Goal: Information Seeking & Learning: Check status

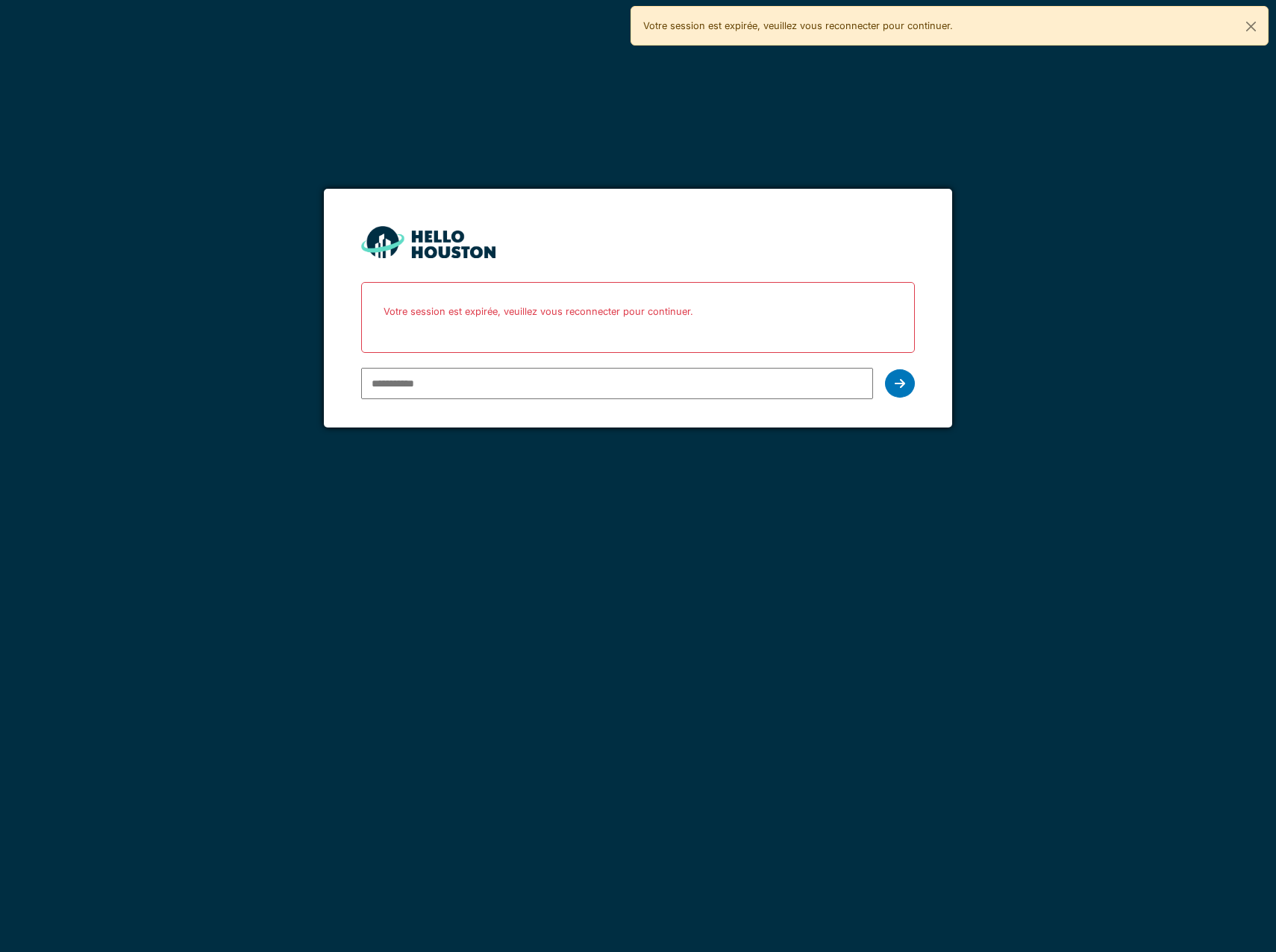
type input "**********"
click at [883, 383] on div "**********" at bounding box center [638, 383] width 554 height 43
click at [887, 387] on div at bounding box center [899, 383] width 30 height 28
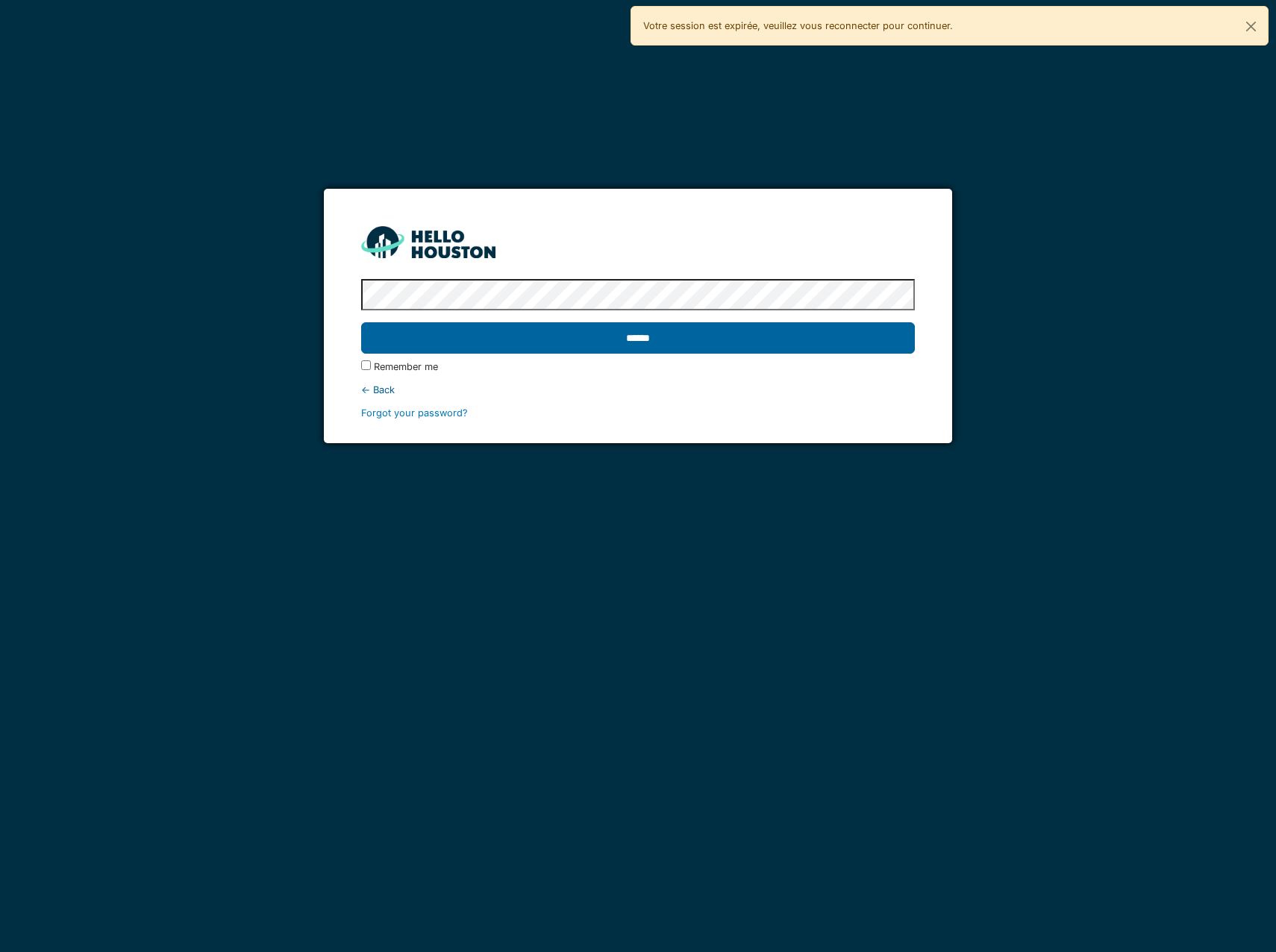
click at [723, 347] on input "******" at bounding box center [638, 338] width 554 height 31
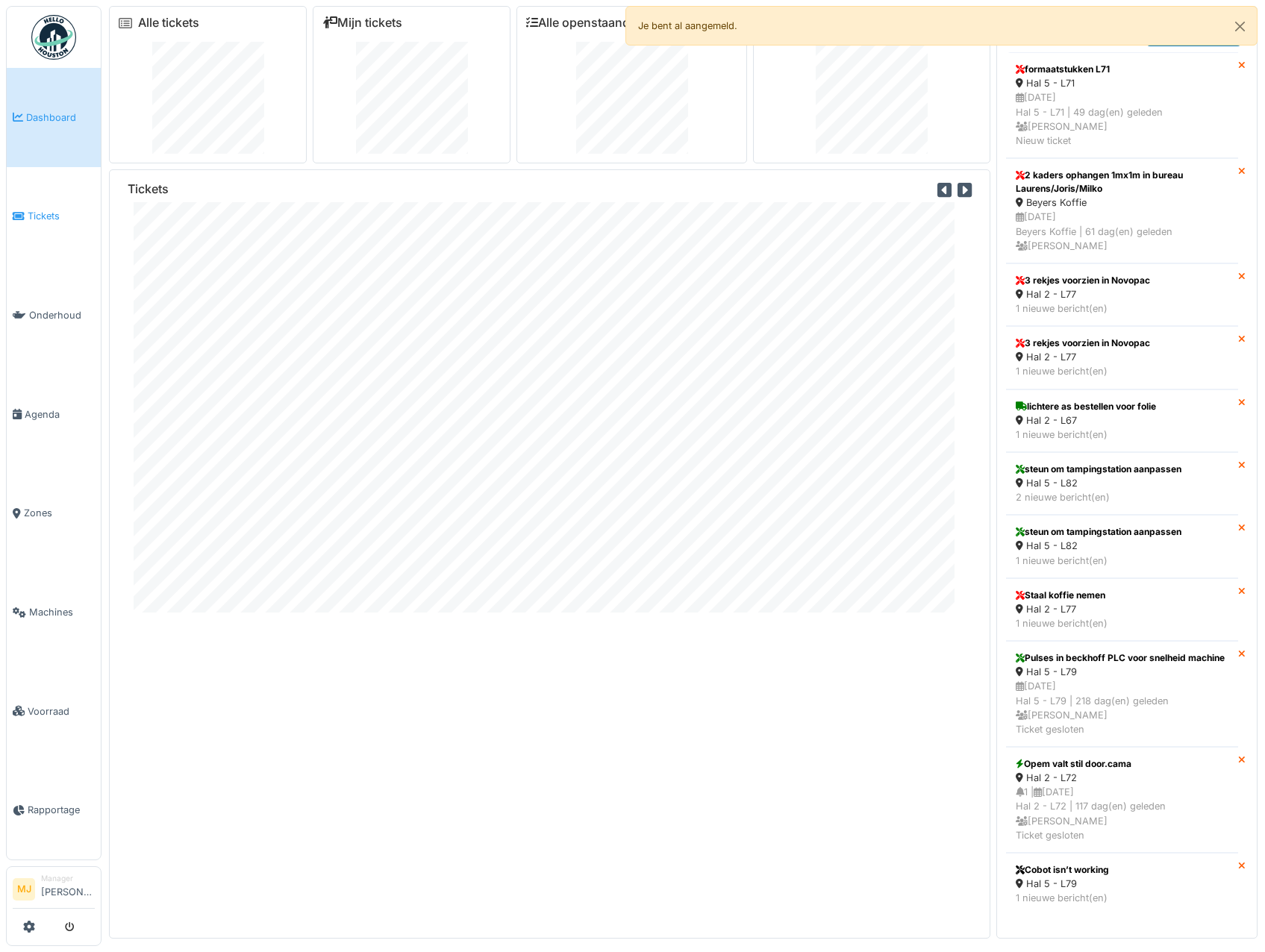
click at [36, 224] on link "Tickets" at bounding box center [53, 216] width 94 height 99
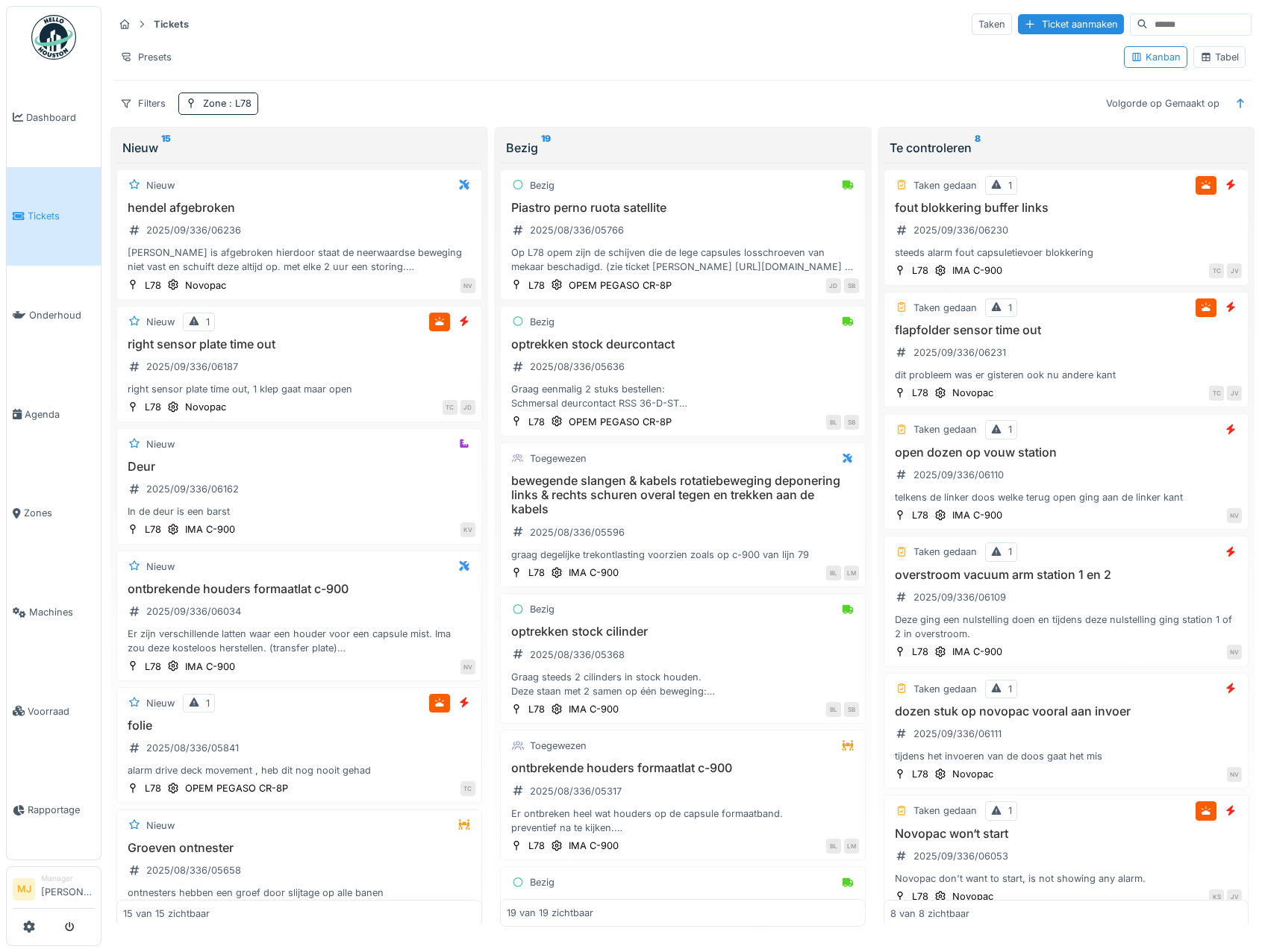
click at [1207, 58] on div "Tabel" at bounding box center [1219, 57] width 39 height 14
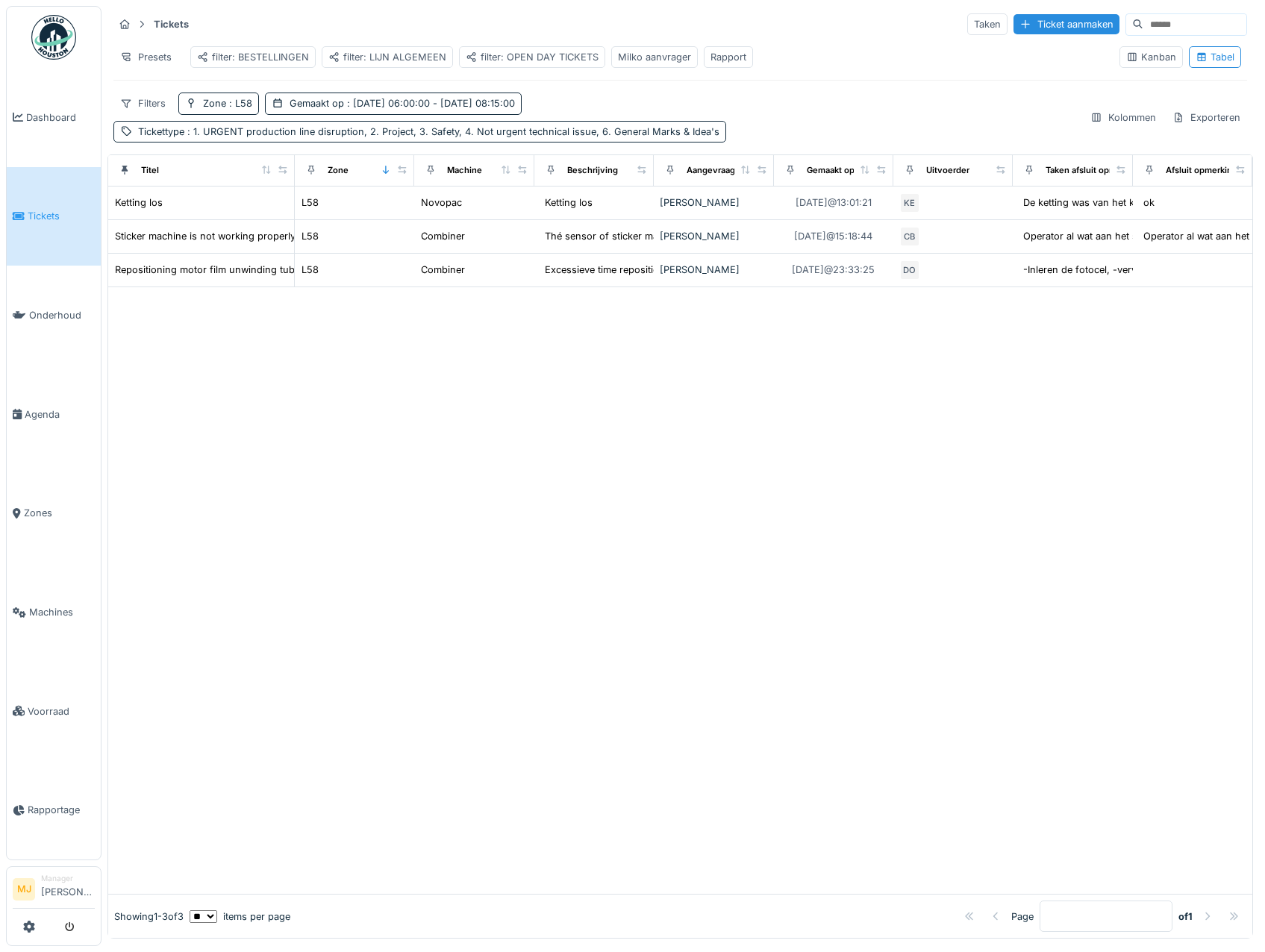
click at [720, 63] on div "Rapport" at bounding box center [728, 57] width 36 height 14
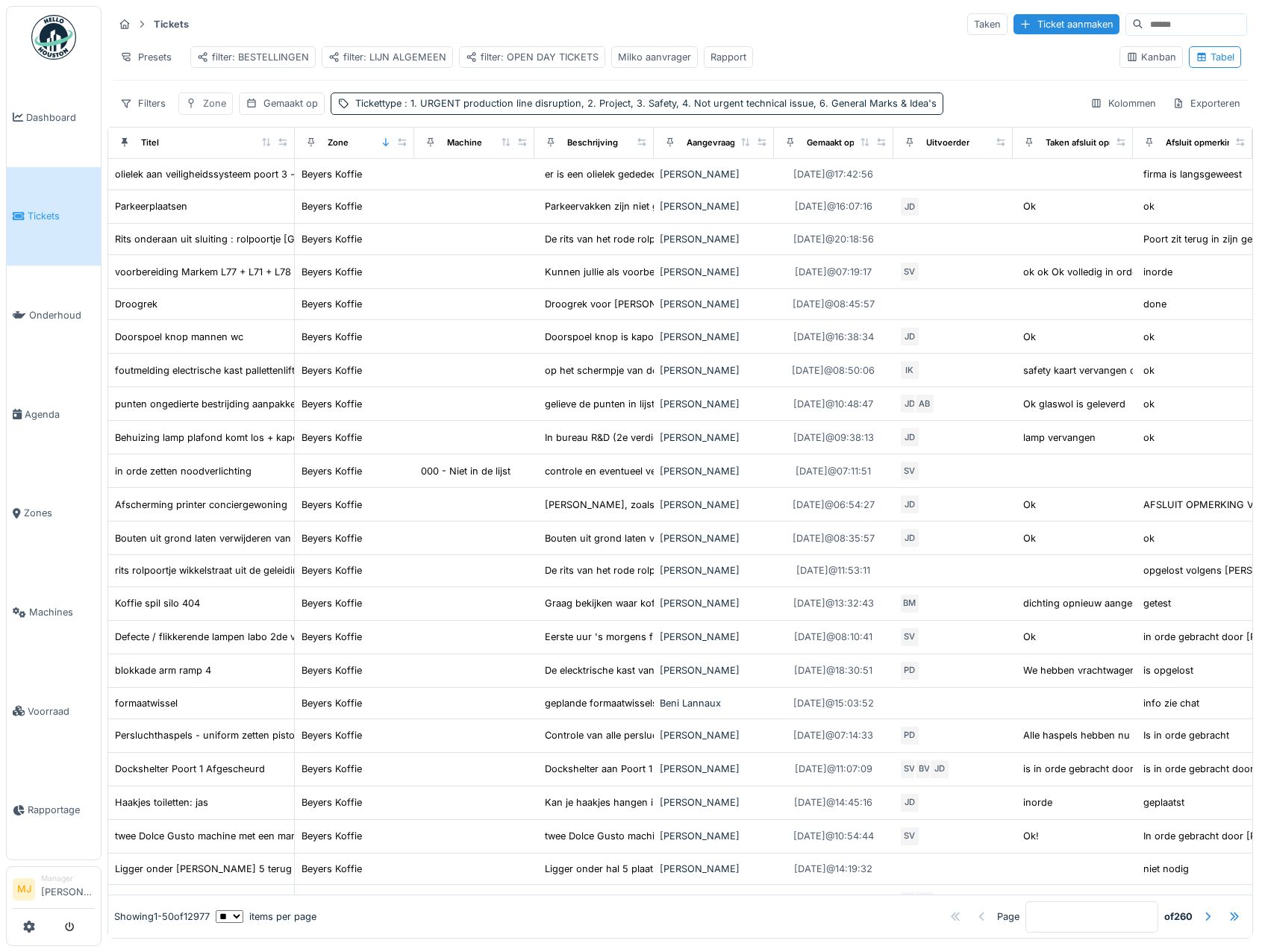
click at [210, 110] on div "Zone" at bounding box center [215, 103] width 23 height 14
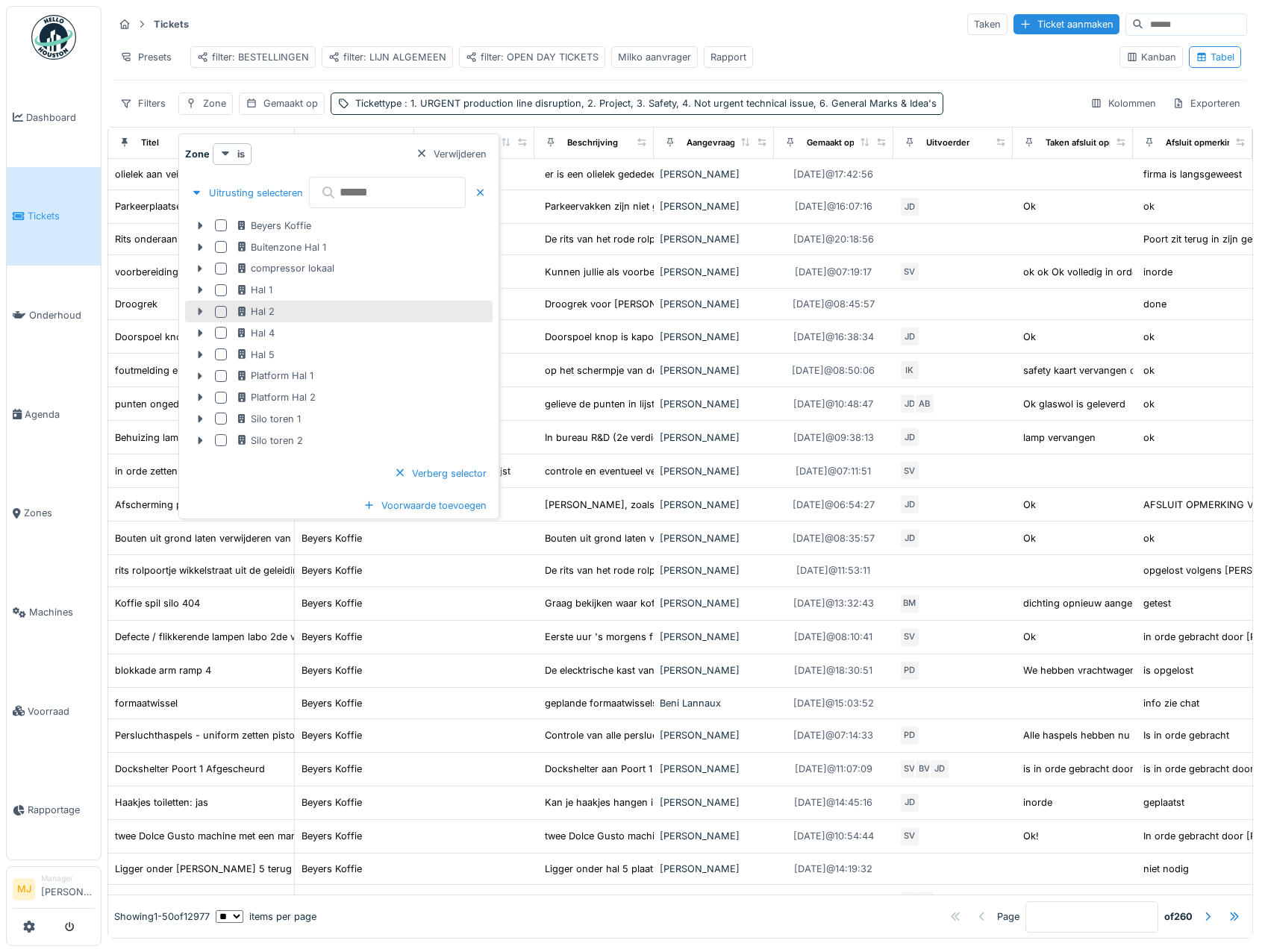
click at [198, 310] on icon at bounding box center [200, 312] width 4 height 8
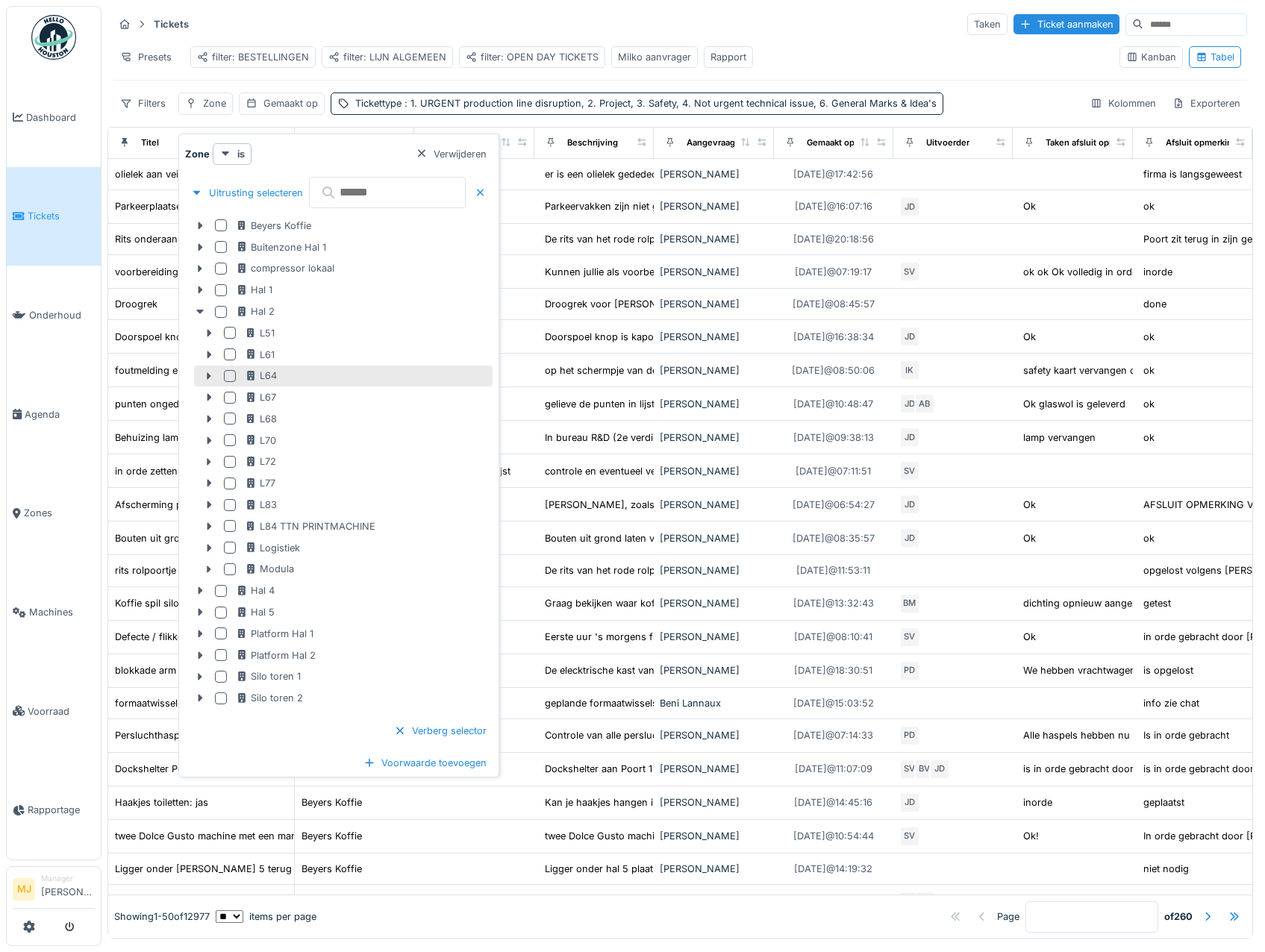
click at [230, 376] on div at bounding box center [230, 376] width 12 height 12
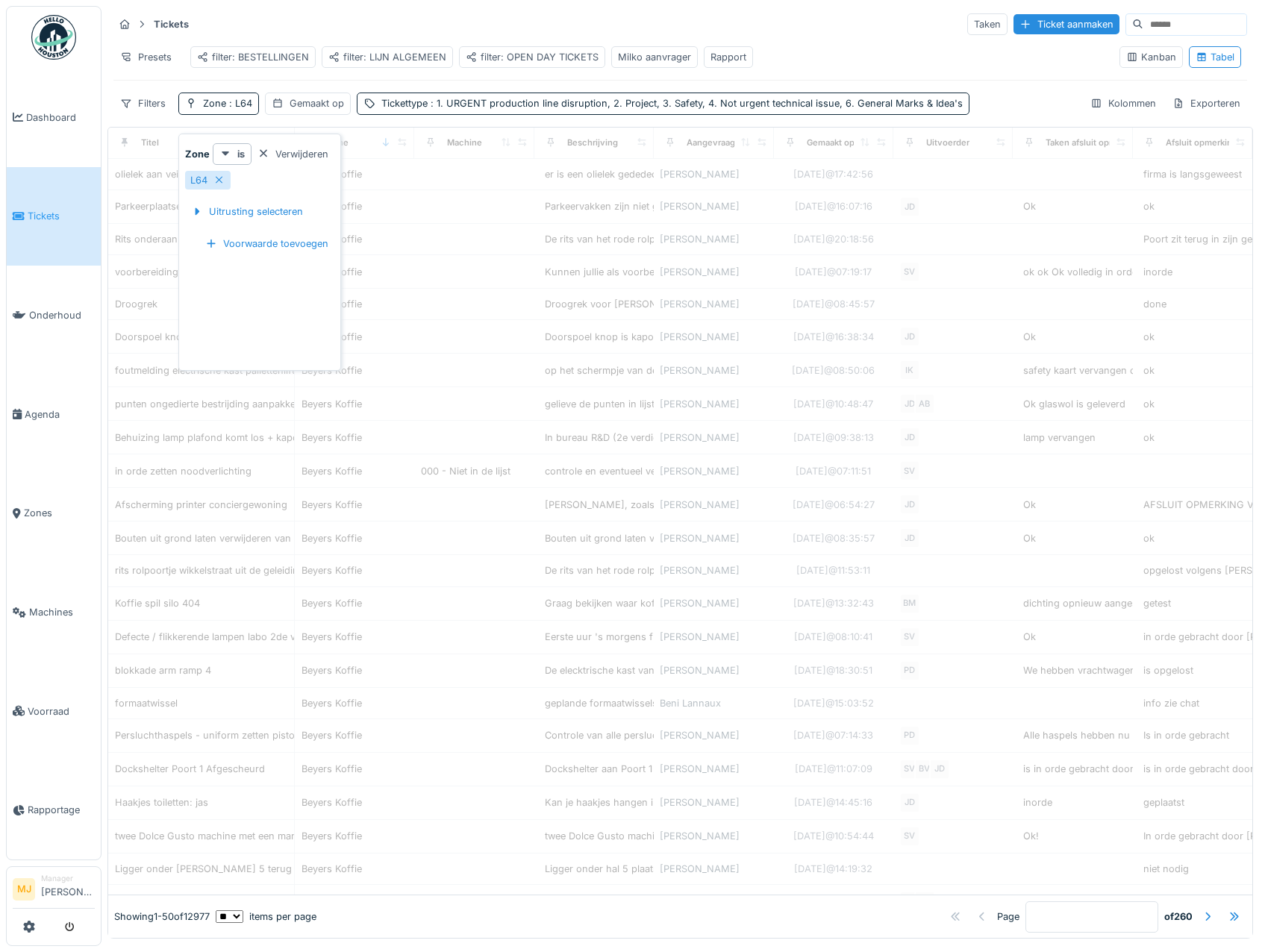
click at [813, 59] on div "Presets filter: BESTELLINGEN filter: LIJN ALGEMEEN filter: OPEN DAY TICKETS Mil…" at bounding box center [611, 57] width 994 height 34
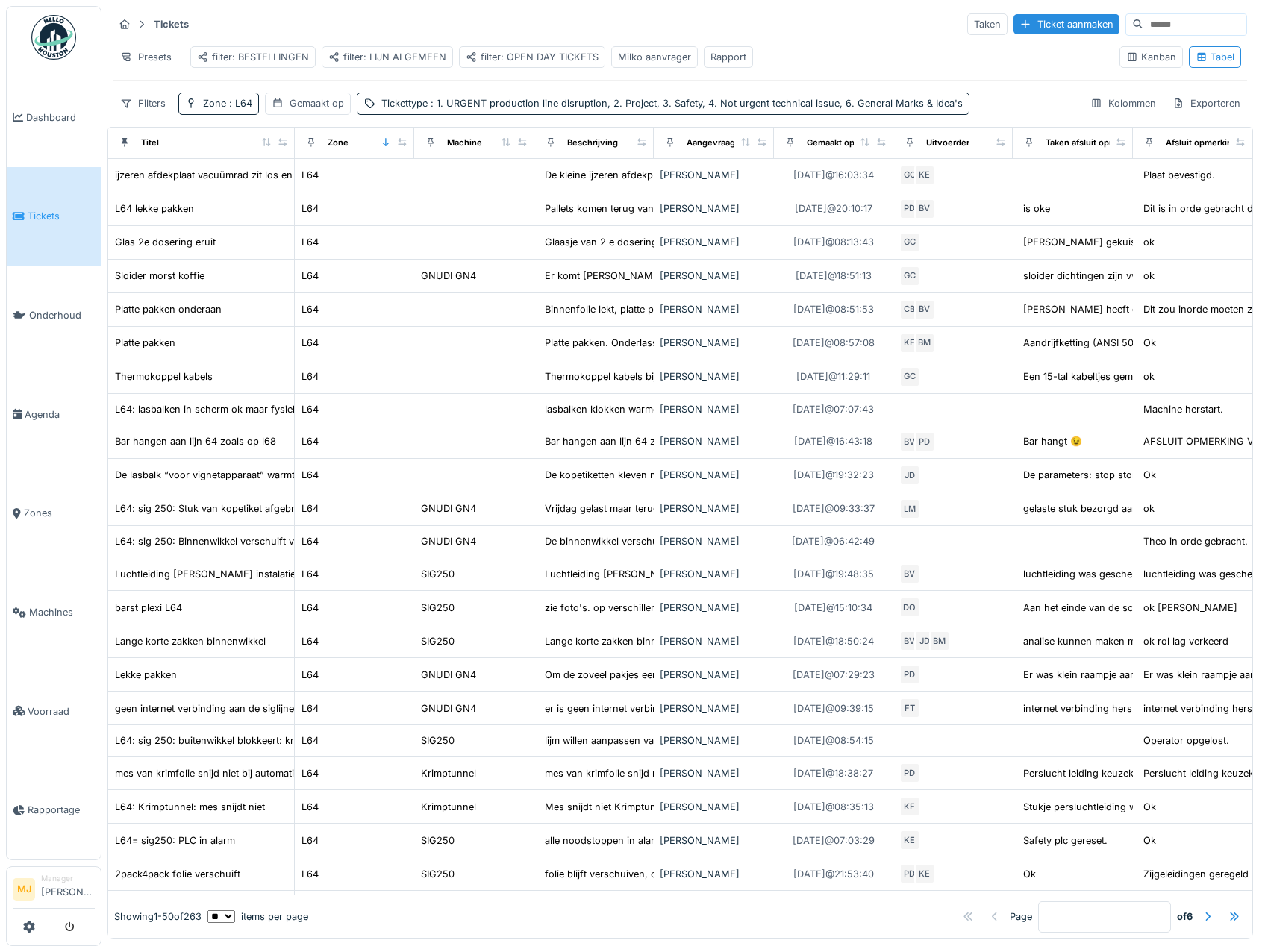
click at [299, 121] on div "Tickets Taken Ticket aanmaken Presets filter: BESTELLINGEN filter: LIJN ALGEMEE…" at bounding box center [680, 63] width 1145 height 115
click at [303, 110] on div "Gemaakt op" at bounding box center [316, 103] width 54 height 14
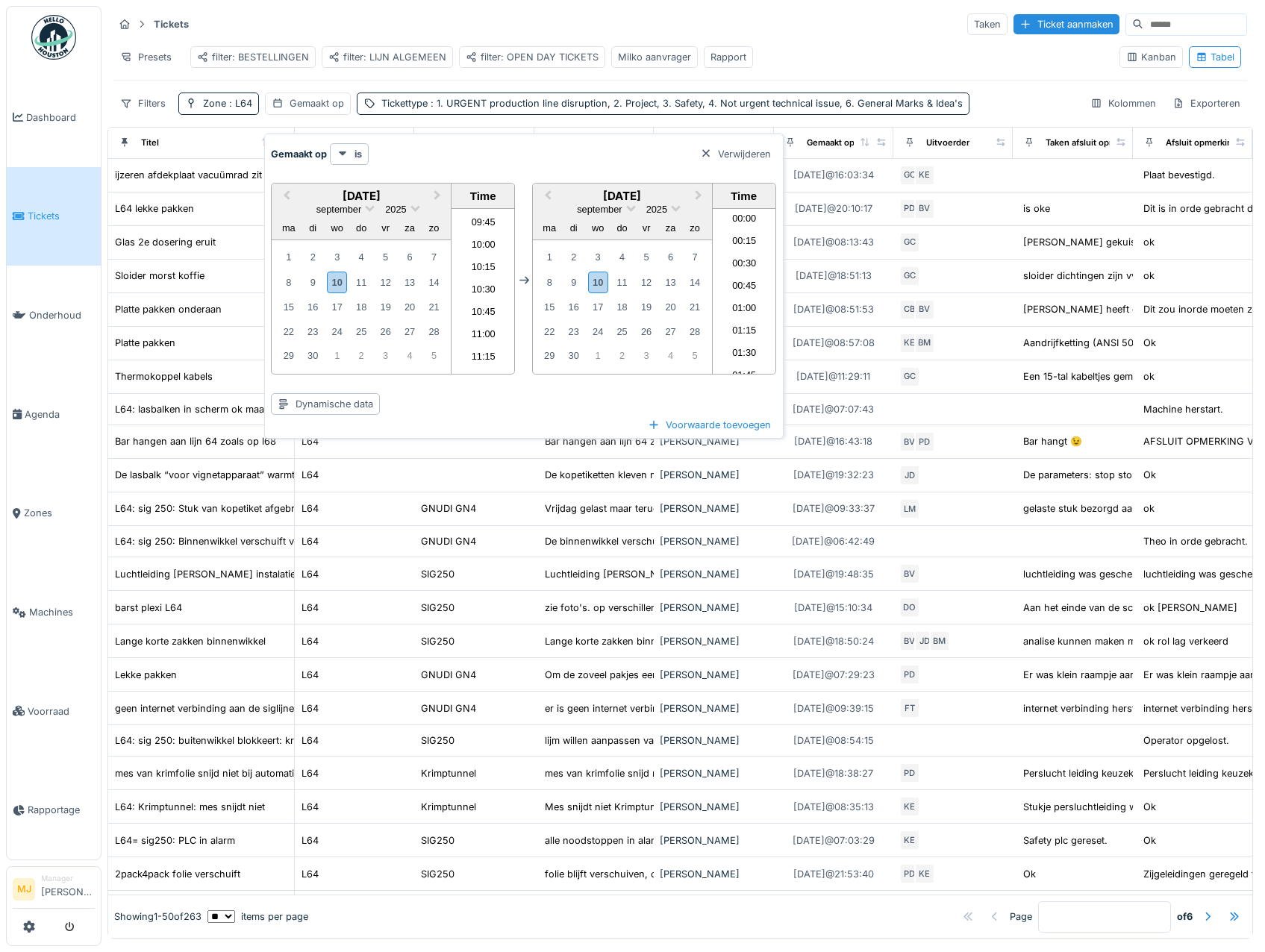
scroll to position [869, 0]
click at [319, 284] on div "9" at bounding box center [313, 282] width 20 height 20
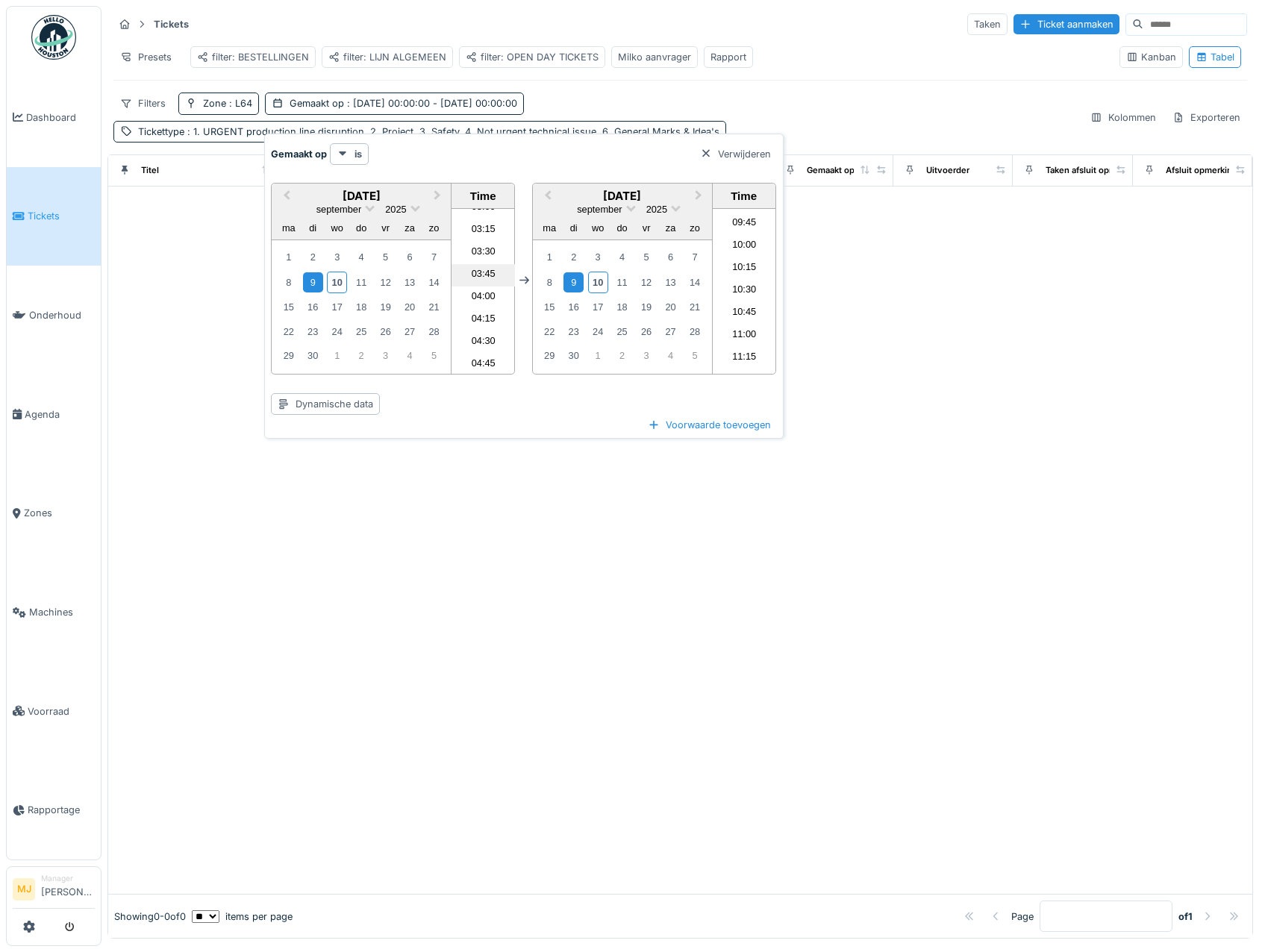
scroll to position [272, 0]
click at [486, 284] on li "03:45" at bounding box center [483, 283] width 64 height 22
click at [601, 276] on div "10" at bounding box center [597, 282] width 20 height 22
click at [744, 322] on li "17:30" at bounding box center [745, 320] width 64 height 22
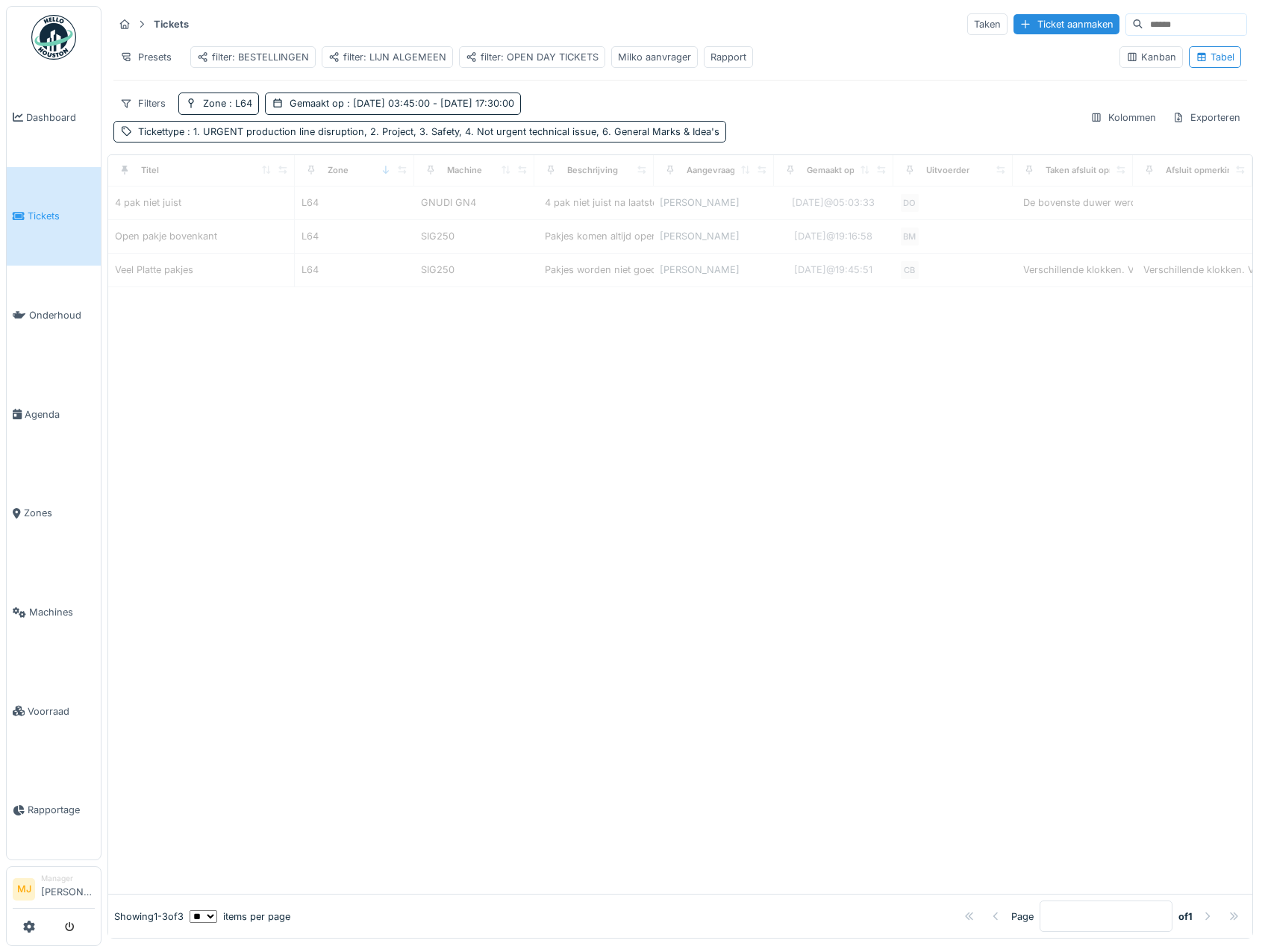
click at [831, 103] on div "Tickets Taken Ticket aanmaken Presets filter: BESTELLINGEN filter: LIJN ALGEMEE…" at bounding box center [680, 77] width 1145 height 142
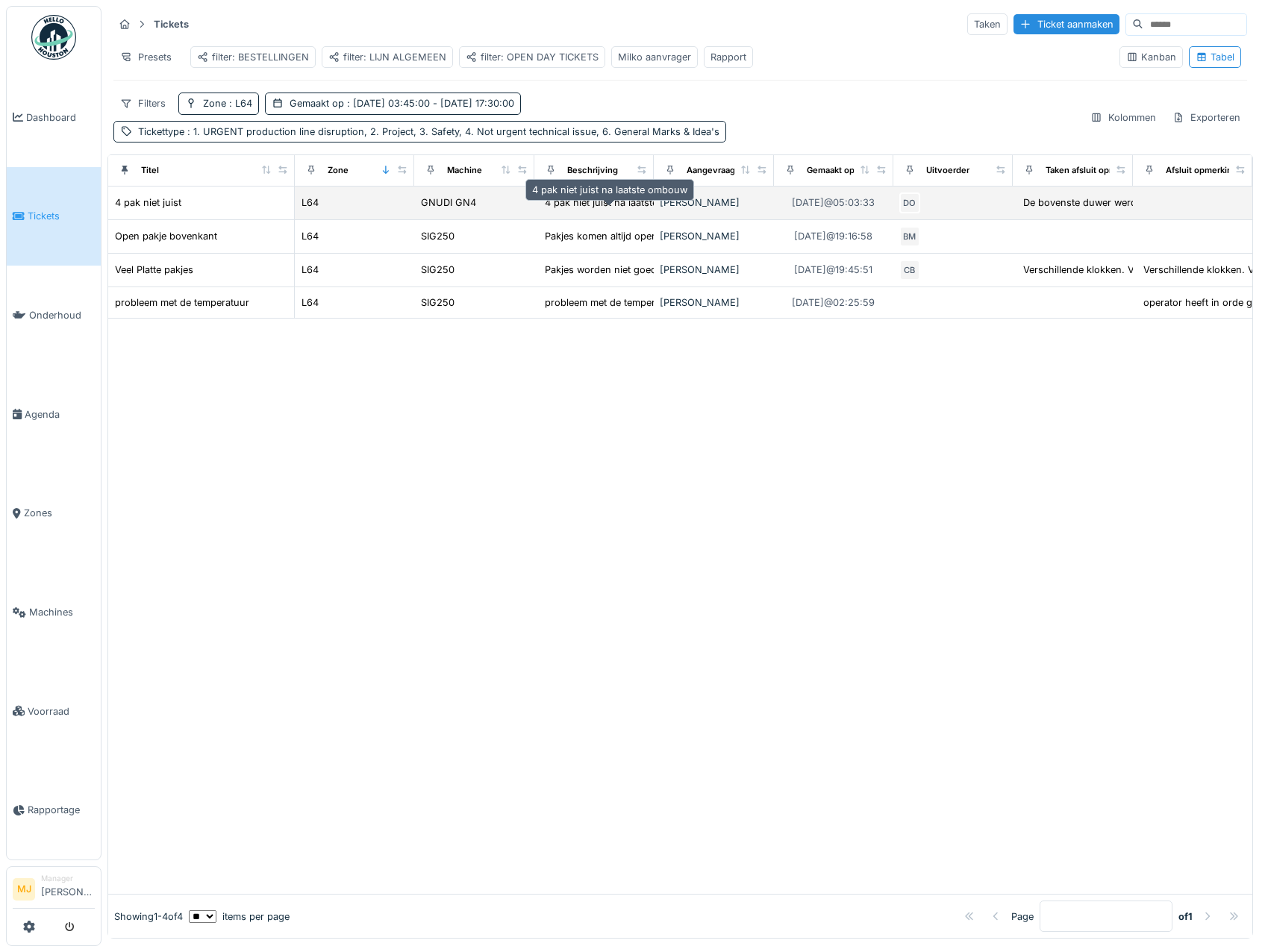
click at [589, 209] on div "4 pak niet juist na laatste ombouw" at bounding box center [622, 202] width 155 height 14
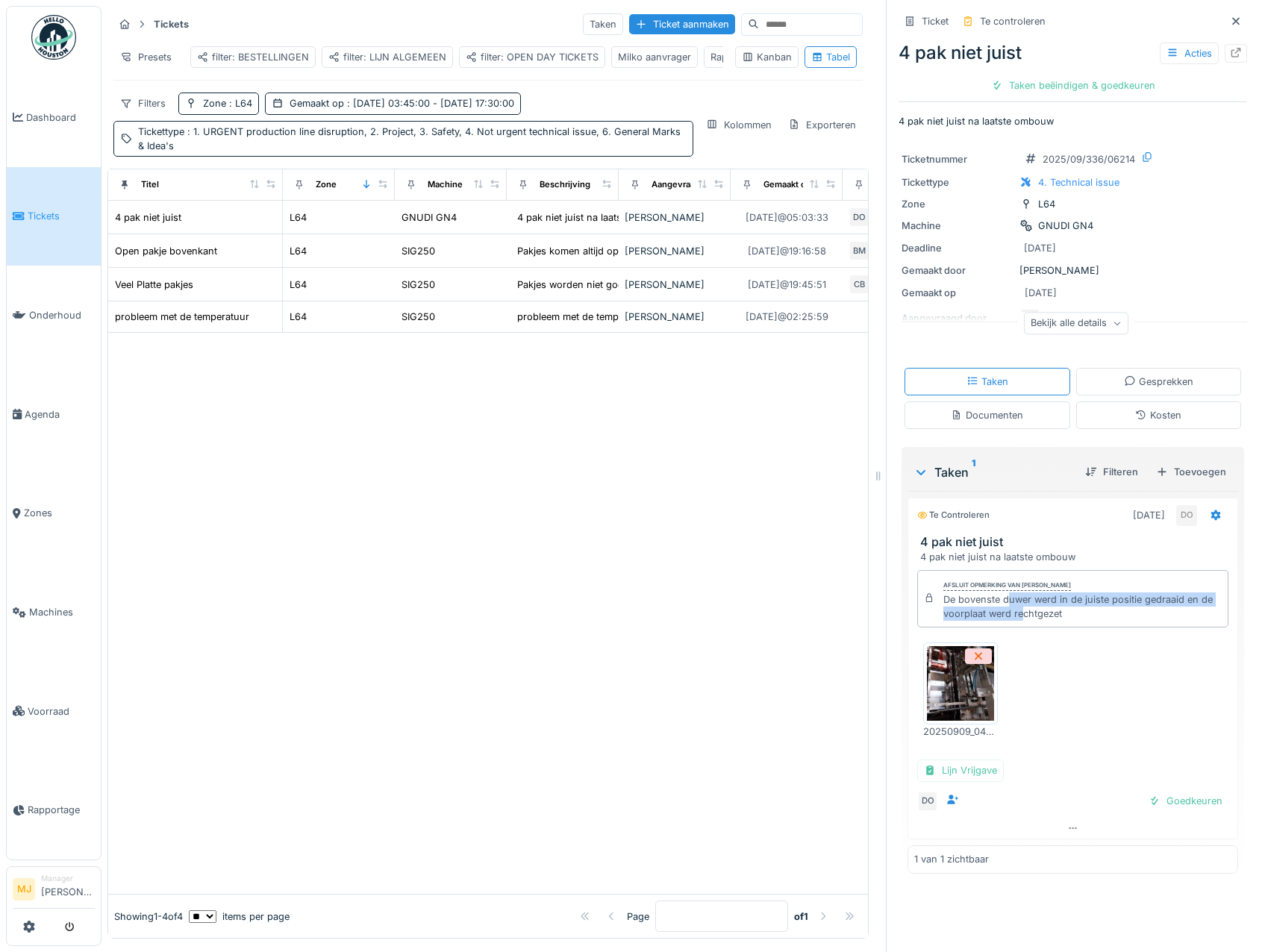
drag, startPoint x: 1000, startPoint y: 603, endPoint x: 1024, endPoint y: 610, distance: 25.0
click at [1024, 610] on div "De bovenste duwer werd in de juiste positie gedraaid en de voorplaat werd recht…" at bounding box center [1082, 607] width 278 height 28
drag, startPoint x: 1031, startPoint y: 610, endPoint x: 1028, endPoint y: 597, distance: 13.3
click at [1028, 597] on div "De bovenste duwer werd in de juiste positie gedraaid en de voorplaat werd recht…" at bounding box center [1082, 607] width 278 height 28
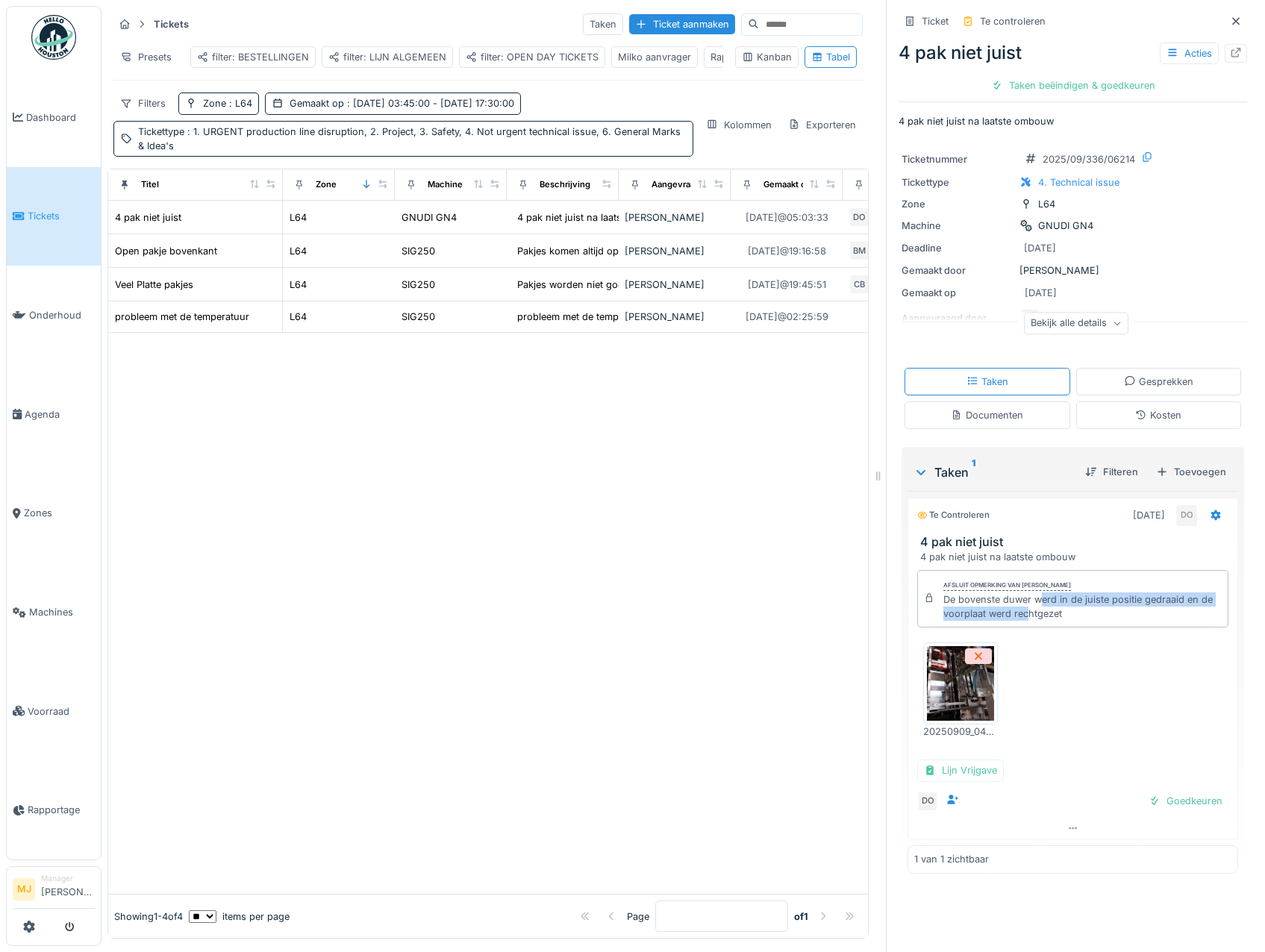
click at [1028, 597] on div "De bovenste duwer werd in de juiste positie gedraaid en de voorplaat werd recht…" at bounding box center [1082, 607] width 278 height 28
drag, startPoint x: 1028, startPoint y: 597, endPoint x: 1036, endPoint y: 613, distance: 17.9
click at [1036, 613] on div "De bovenste duwer werd in de juiste positie gedraaid en de voorplaat werd recht…" at bounding box center [1082, 607] width 278 height 28
click at [1232, 20] on icon at bounding box center [1236, 21] width 8 height 8
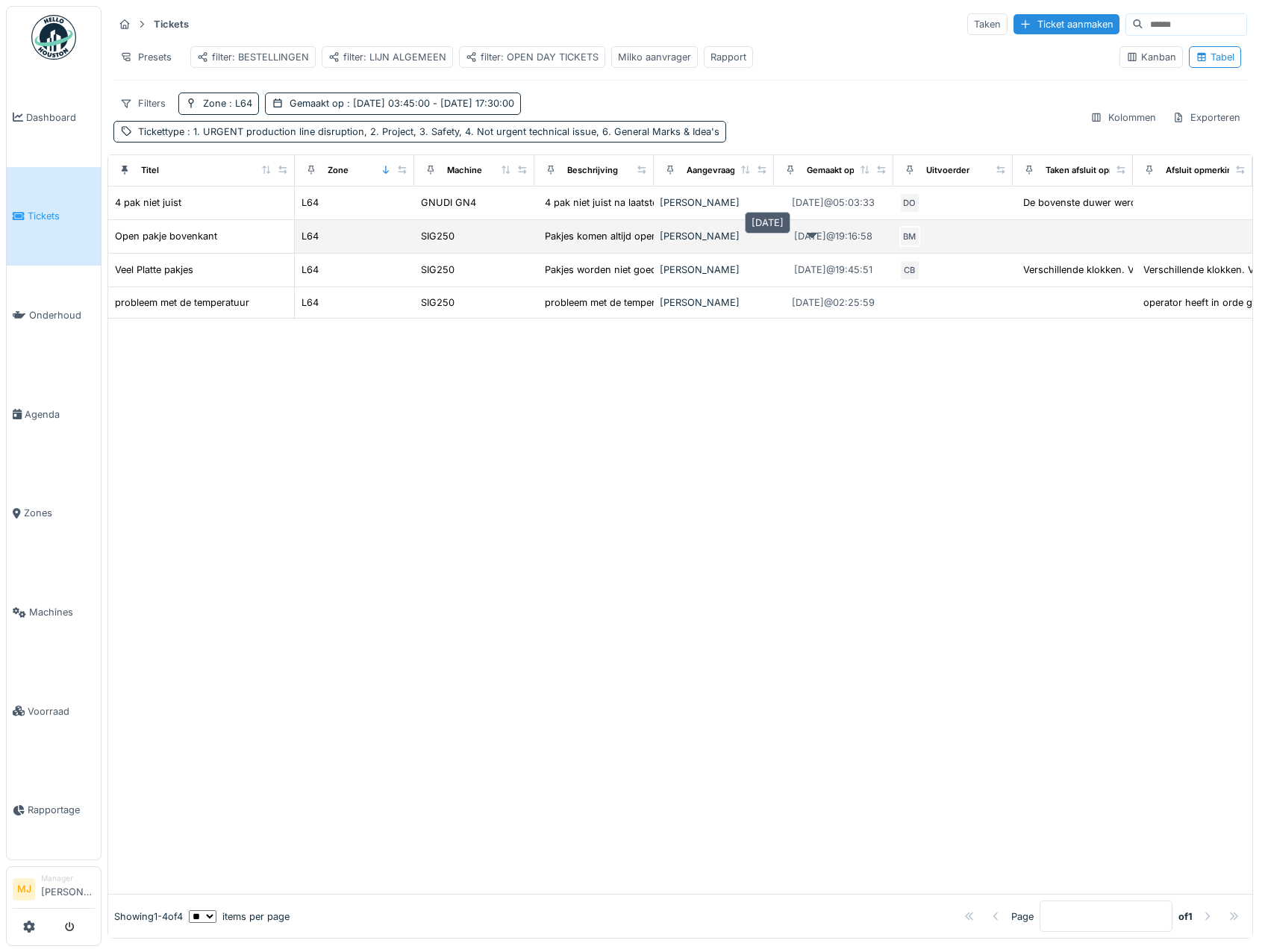
click at [795, 243] on div "9-9-2025 @ 19:16:58" at bounding box center [832, 236] width 78 height 14
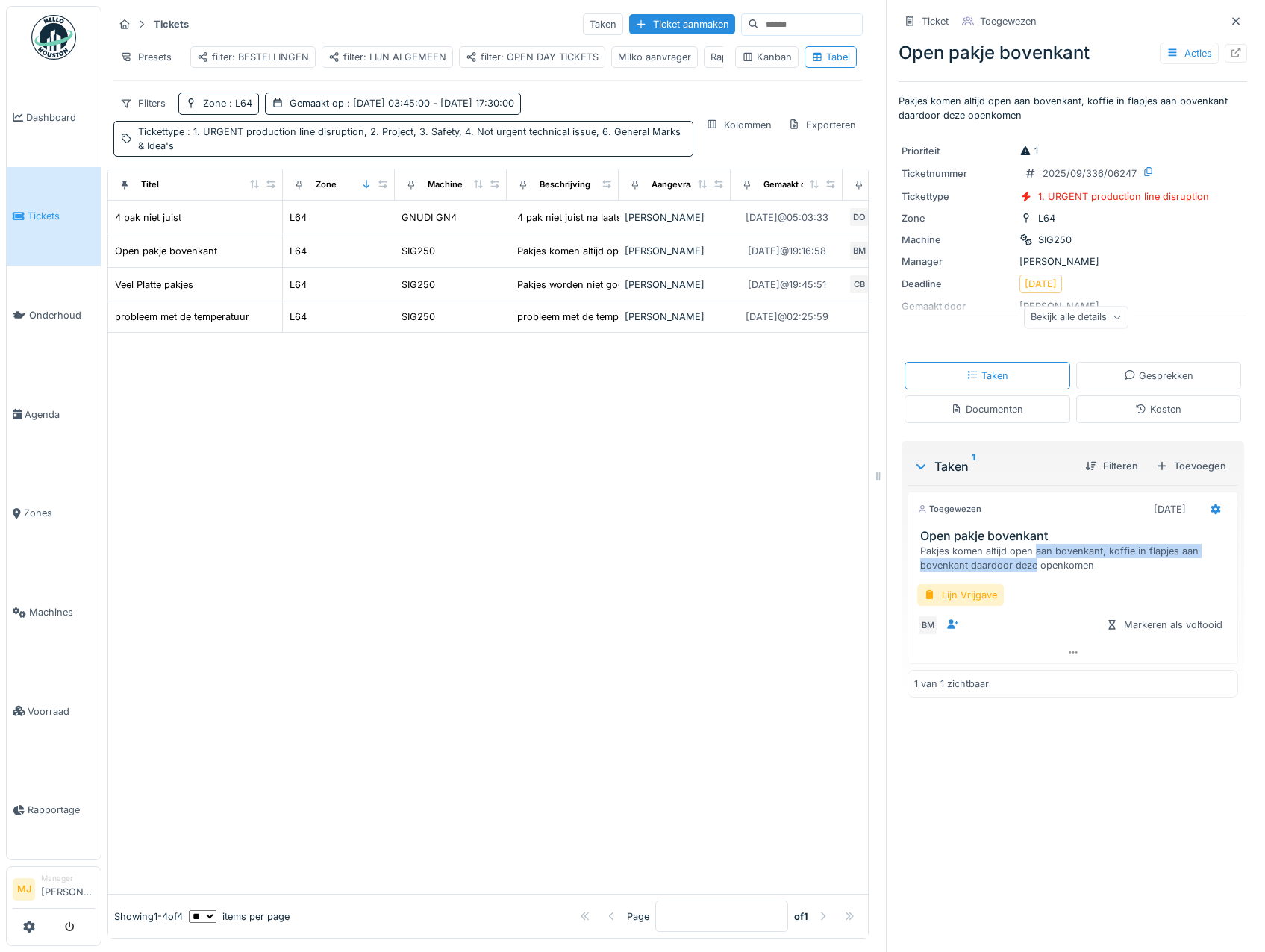
drag, startPoint x: 1024, startPoint y: 567, endPoint x: 1024, endPoint y: 554, distance: 13.0
click at [1024, 554] on div "Pakjes komen altijd open aan bovenkant, koffie in flapjes aan bovenkant daardoo…" at bounding box center [1075, 557] width 311 height 28
drag, startPoint x: 1024, startPoint y: 554, endPoint x: 1055, endPoint y: 560, distance: 31.6
click at [1055, 560] on div "Pakjes komen altijd open aan bovenkant, koffie in flapjes aan bovenkant daardoo…" at bounding box center [1075, 557] width 311 height 28
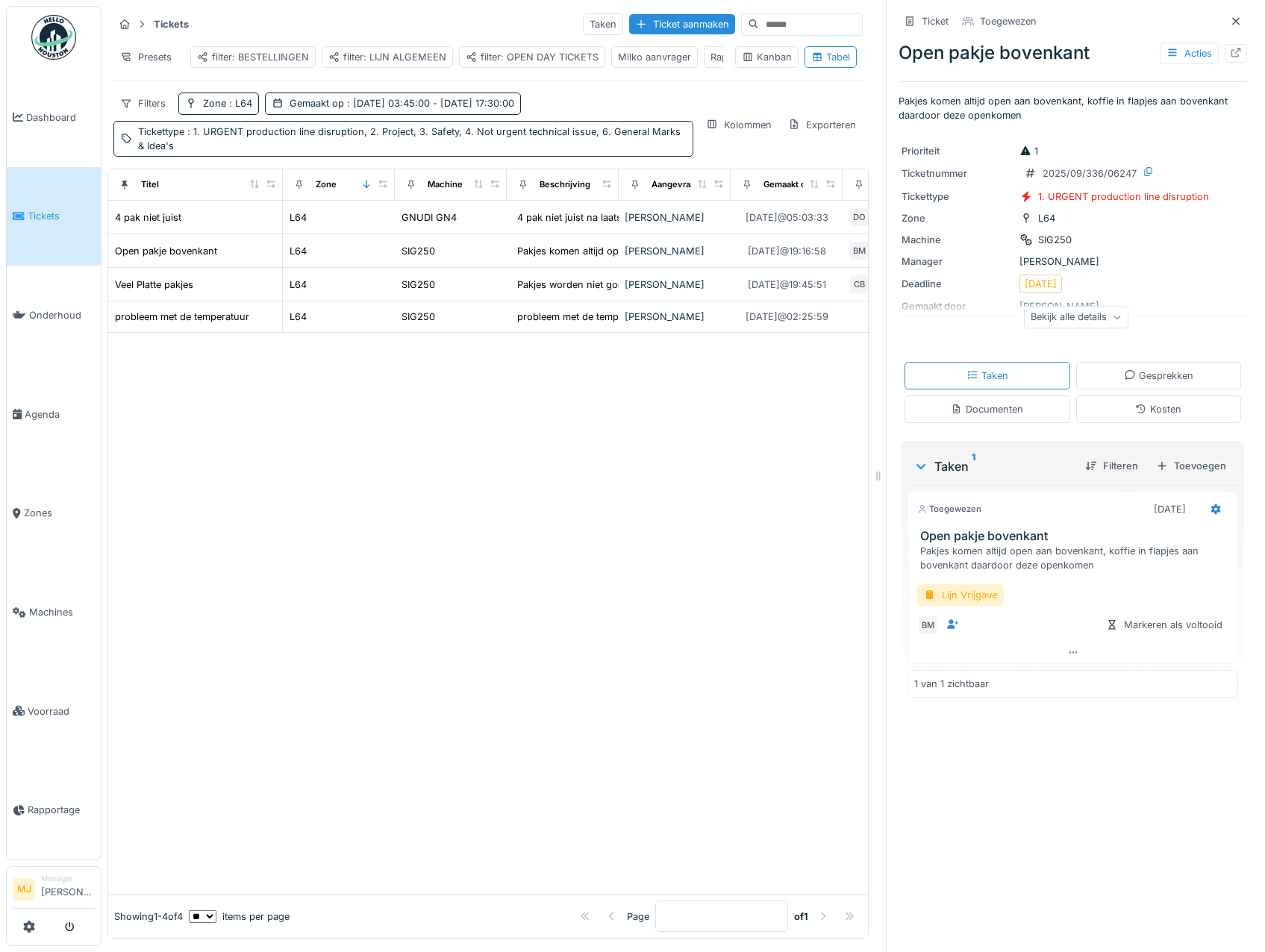
click at [1055, 314] on div "Bekijk alle details" at bounding box center [1075, 317] width 104 height 22
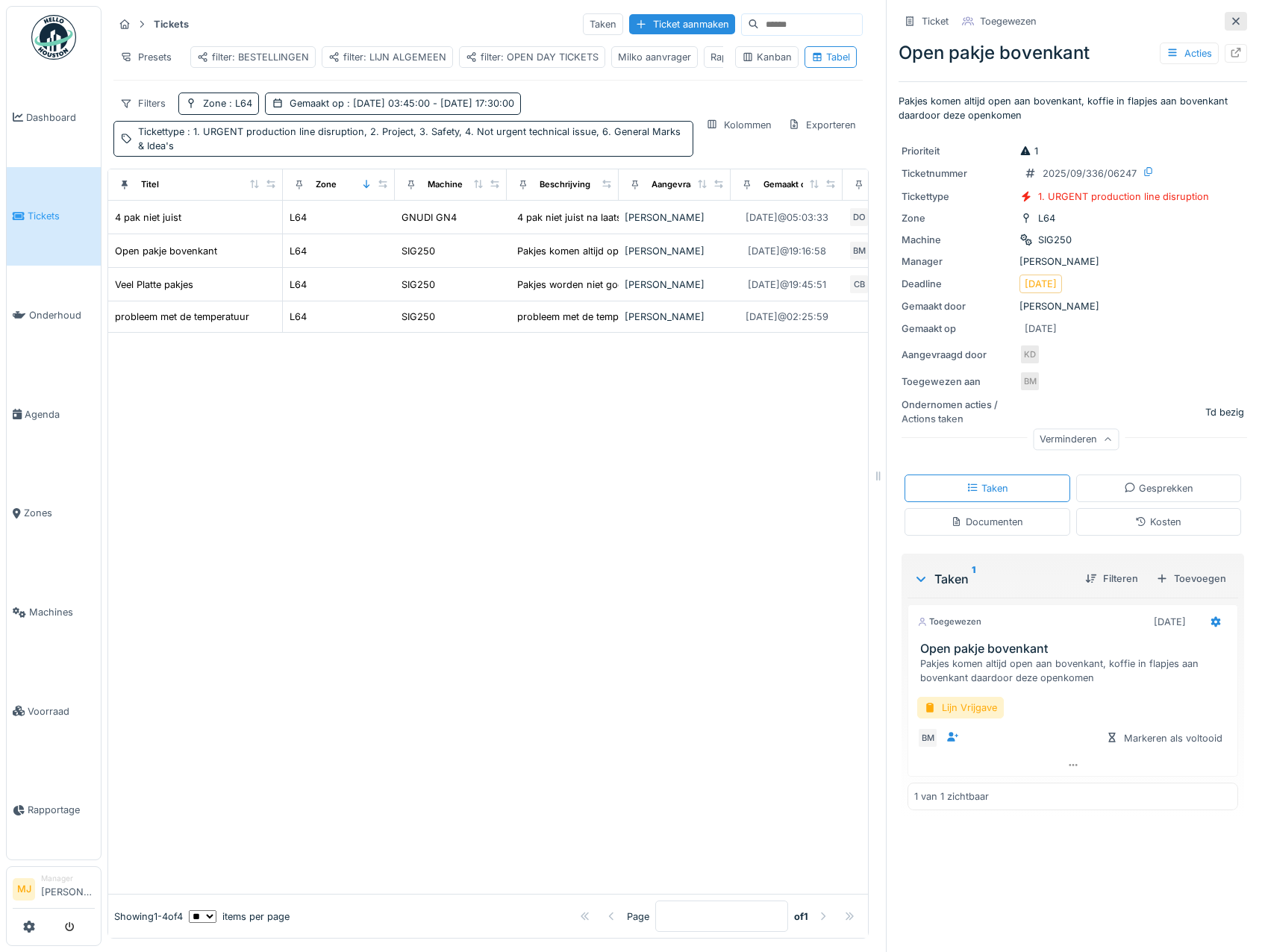
click at [1230, 16] on icon at bounding box center [1236, 21] width 12 height 9
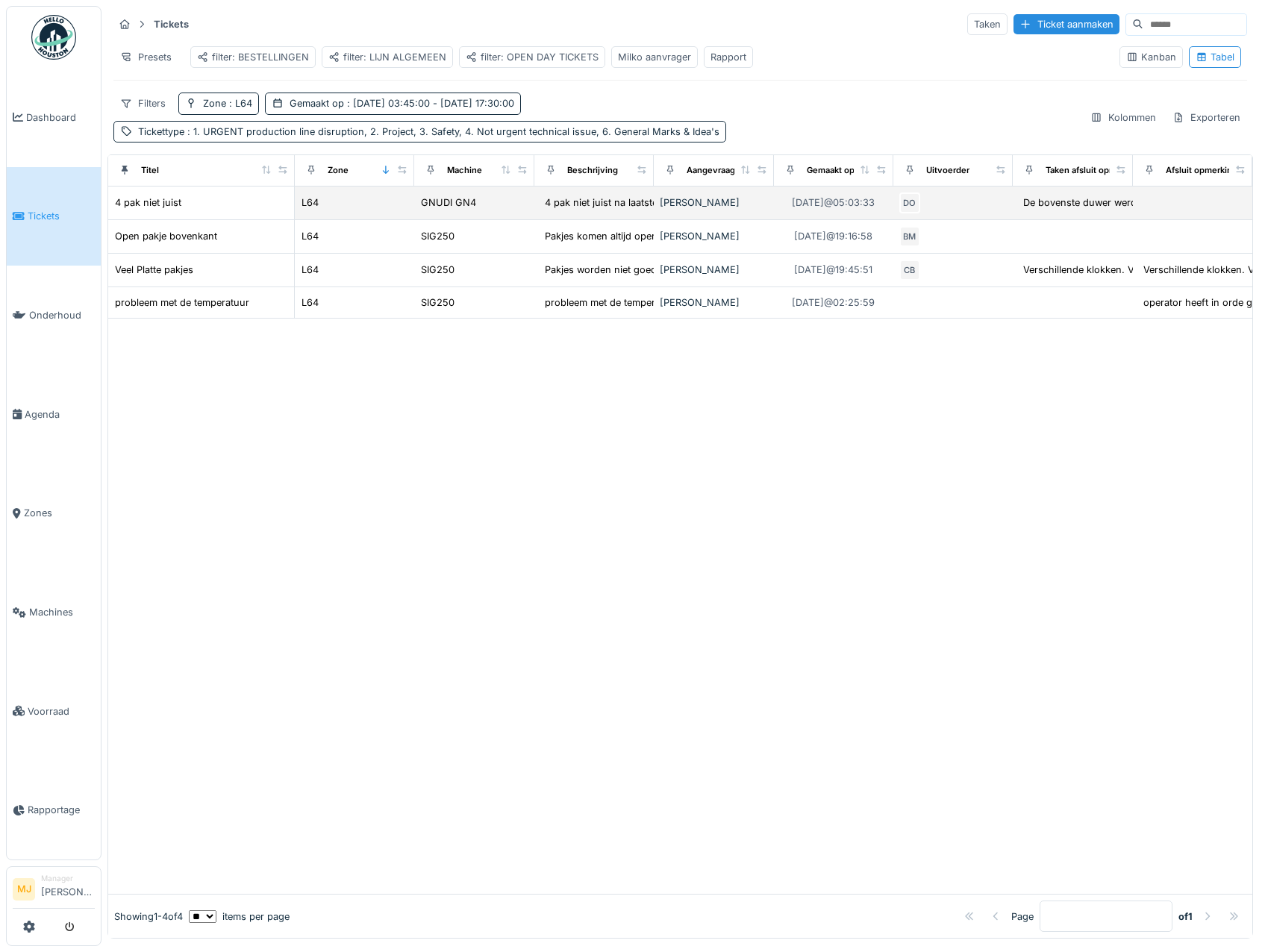
click at [623, 209] on div "4 pak niet juist na laatste ombouw" at bounding box center [622, 202] width 155 height 14
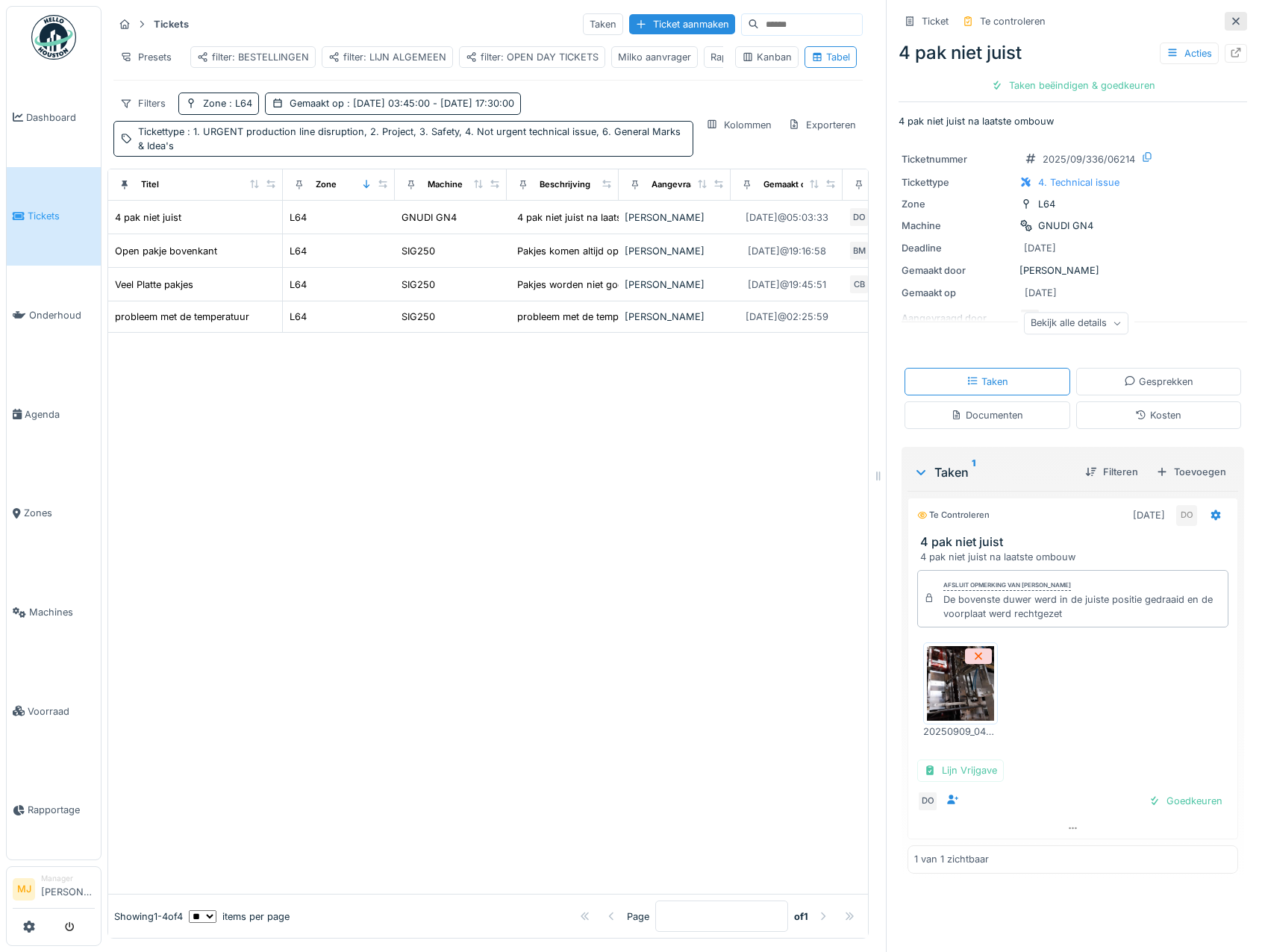
click at [1230, 22] on icon at bounding box center [1236, 21] width 12 height 9
